Goal: Navigation & Orientation: Find specific page/section

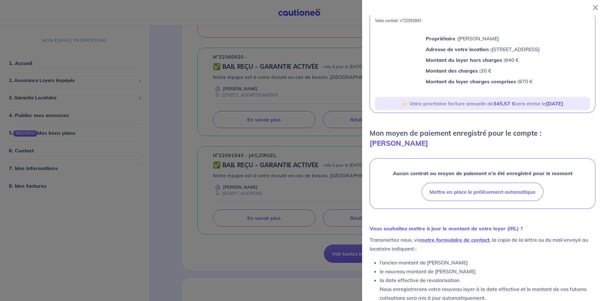
scroll to position [56, 0]
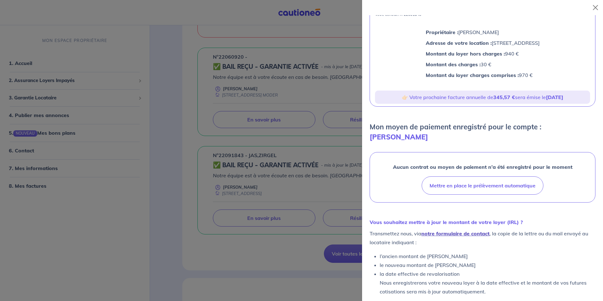
click at [455, 230] on link "notre formulaire de contact" at bounding box center [455, 233] width 68 height 6
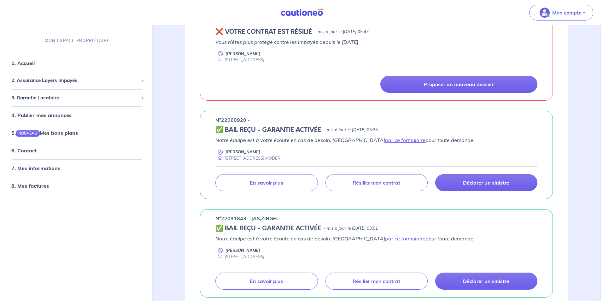
scroll to position [158, 0]
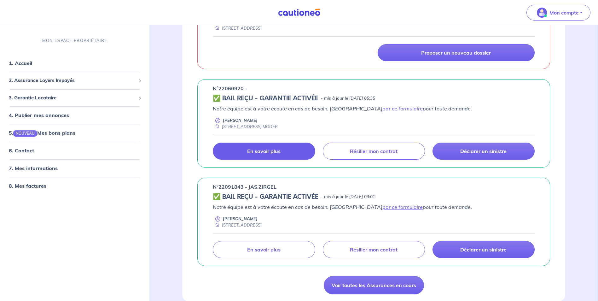
click at [269, 153] on p "En savoir plus" at bounding box center [263, 151] width 33 height 6
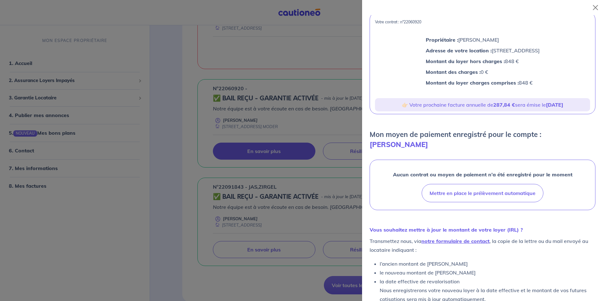
scroll to position [63, 0]
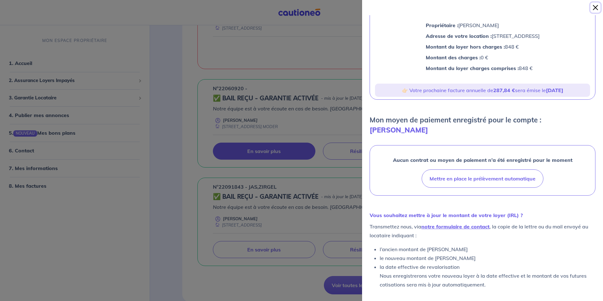
click at [595, 7] on button "Close" at bounding box center [595, 8] width 10 height 10
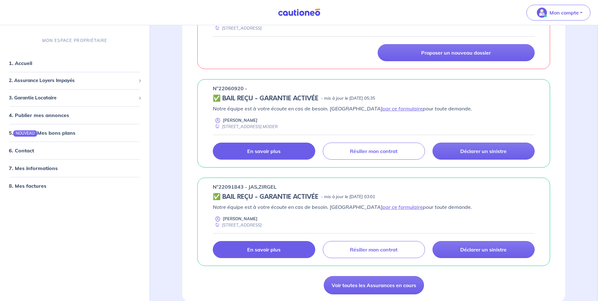
click at [255, 252] on p "En savoir plus" at bounding box center [263, 249] width 33 height 6
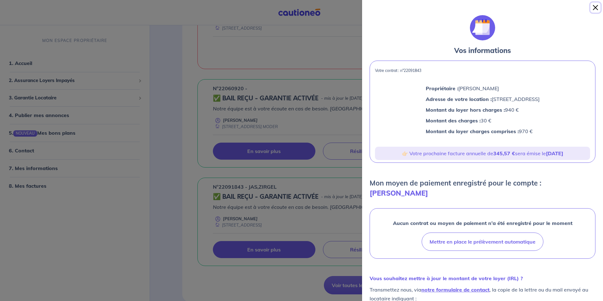
drag, startPoint x: 597, startPoint y: 6, endPoint x: 593, endPoint y: 18, distance: 12.6
click at [597, 6] on button "Close" at bounding box center [595, 8] width 10 height 10
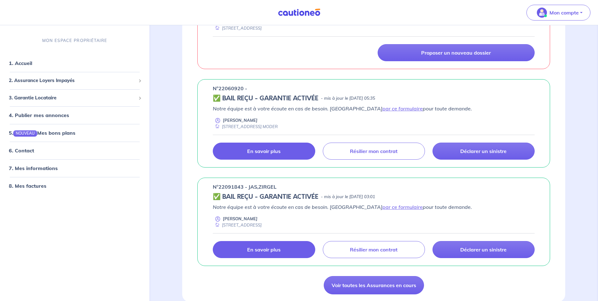
click at [244, 145] on link "En savoir plus" at bounding box center [264, 151] width 102 height 17
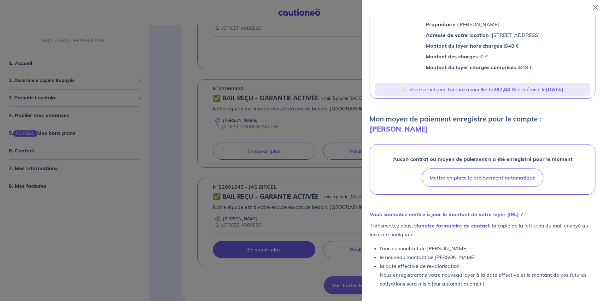
scroll to position [64, 0]
click at [445, 225] on link "notre formulaire de contact" at bounding box center [455, 225] width 68 height 6
click at [598, 6] on button "Close" at bounding box center [595, 8] width 10 height 10
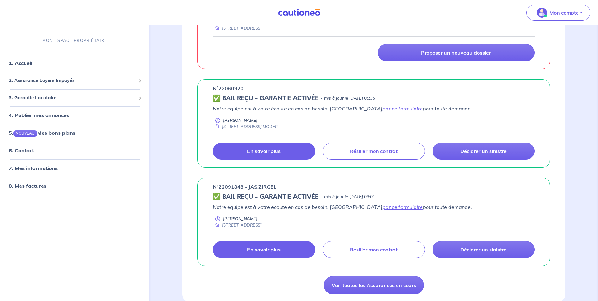
click at [269, 153] on p "En savoir plus" at bounding box center [263, 151] width 33 height 6
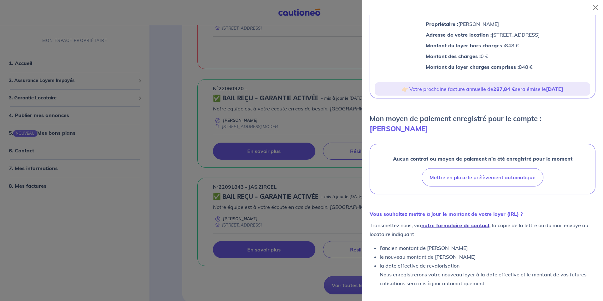
click at [467, 223] on link "notre formulaire de contact" at bounding box center [455, 225] width 68 height 6
click at [442, 226] on link "notre formulaire de contact" at bounding box center [455, 225] width 68 height 6
click at [460, 223] on link "notre formulaire de contact" at bounding box center [455, 225] width 68 height 6
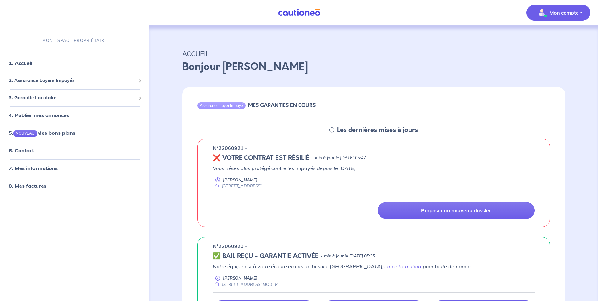
click at [560, 13] on p "Mon compte" at bounding box center [564, 13] width 29 height 8
click at [550, 53] on link "Me déconnecter" at bounding box center [552, 54] width 51 height 10
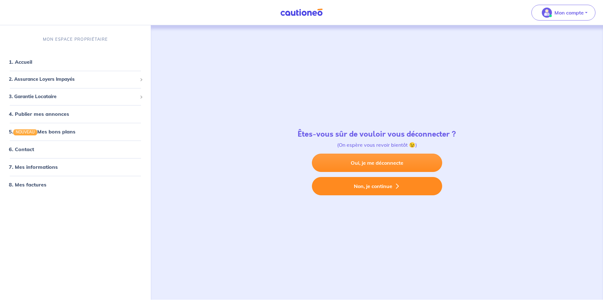
drag, startPoint x: 382, startPoint y: 164, endPoint x: 392, endPoint y: 189, distance: 27.1
click at [382, 164] on link "Oui, je me déconnecte" at bounding box center [377, 163] width 130 height 18
